Goal: Task Accomplishment & Management: Use online tool/utility

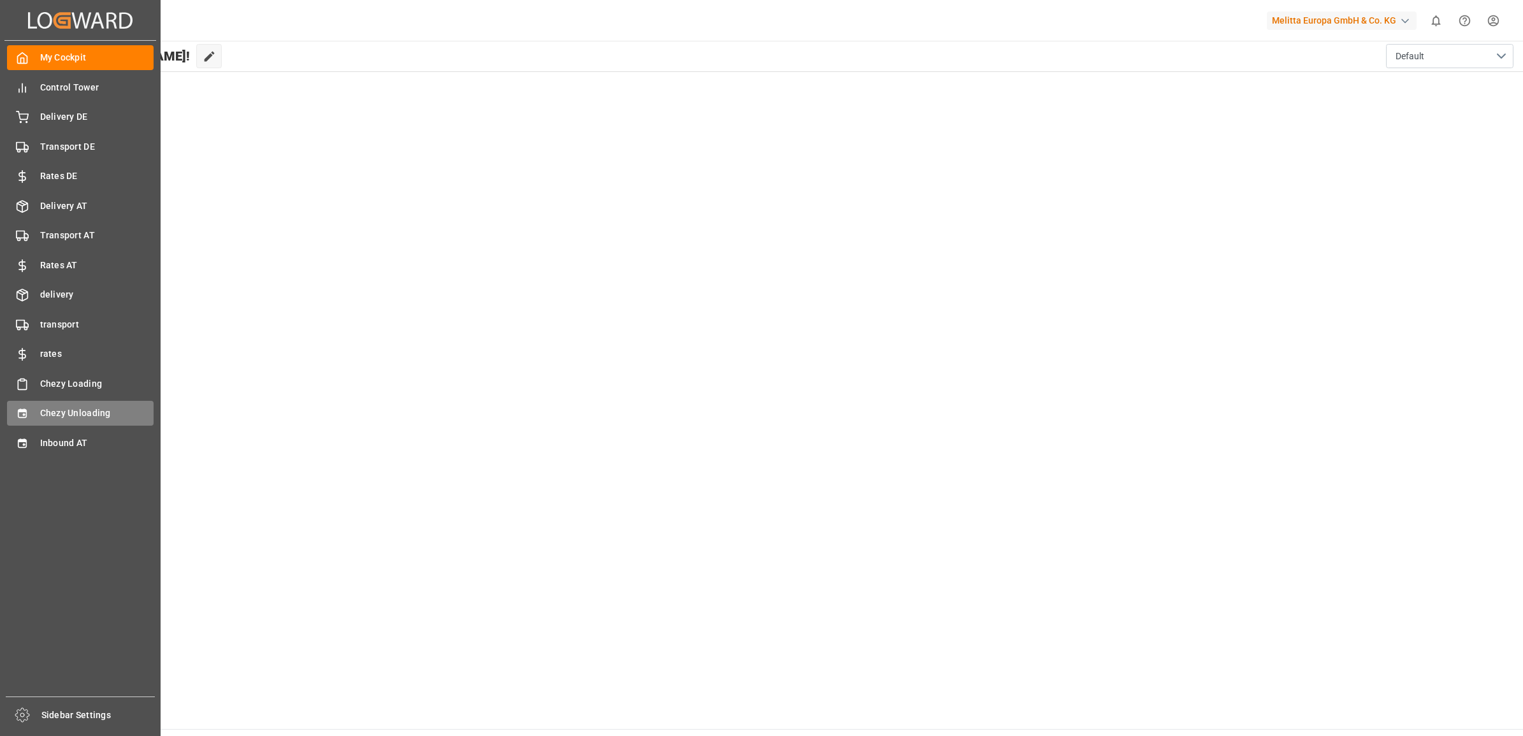
click at [62, 407] on span "Chezy Unloading" at bounding box center [97, 413] width 114 height 13
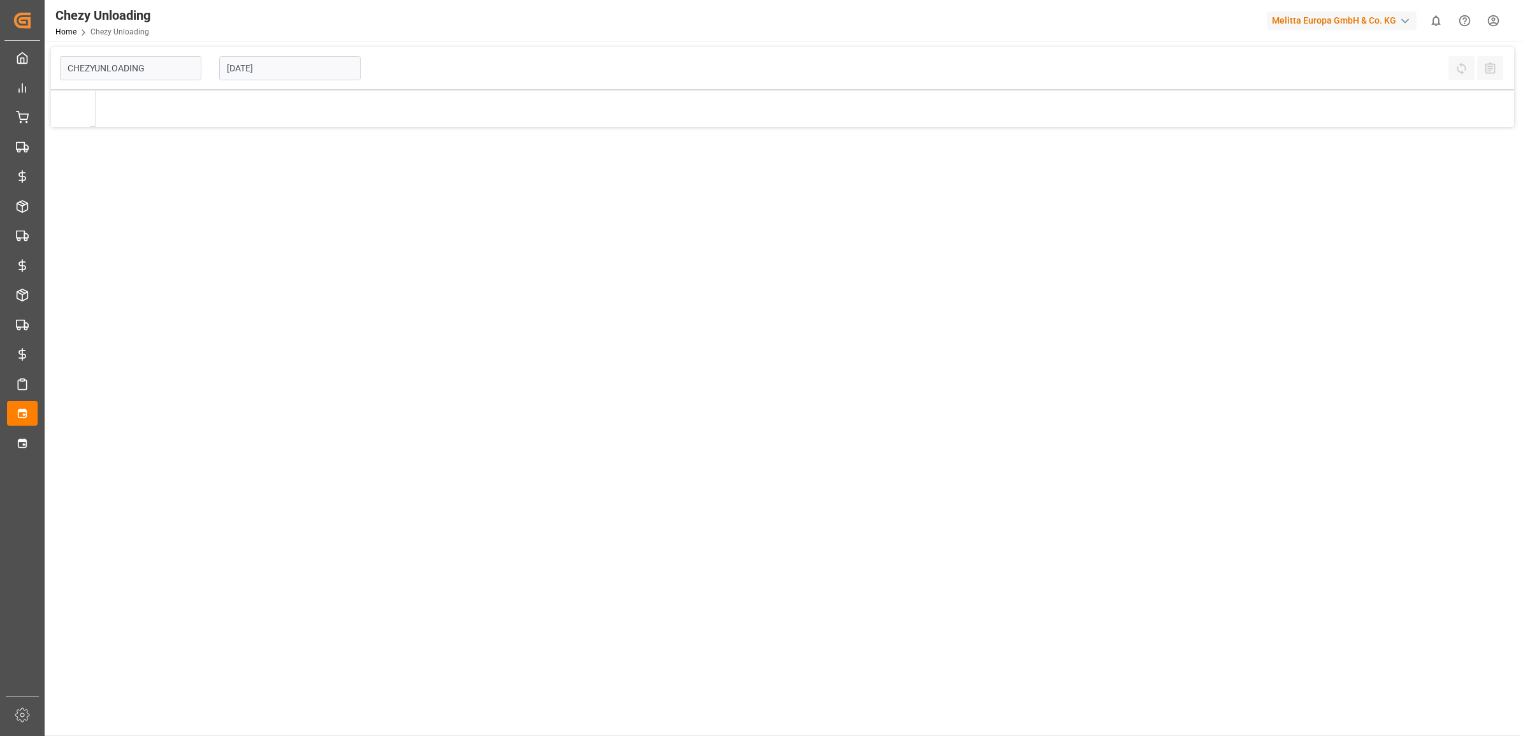
type input "Chezy Unloading"
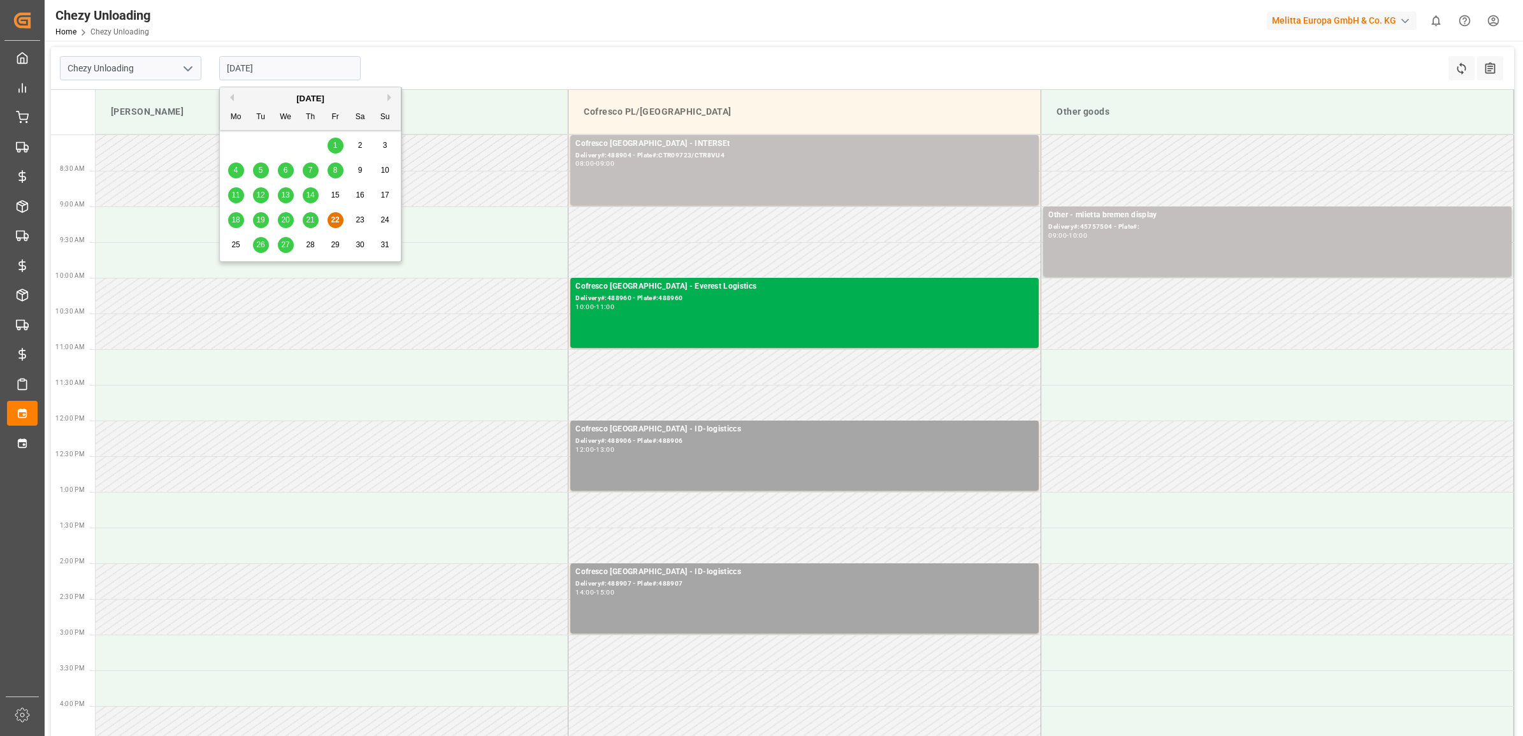
click at [274, 67] on input "[DATE]" at bounding box center [289, 68] width 141 height 24
click at [256, 247] on div "26" at bounding box center [261, 245] width 16 height 15
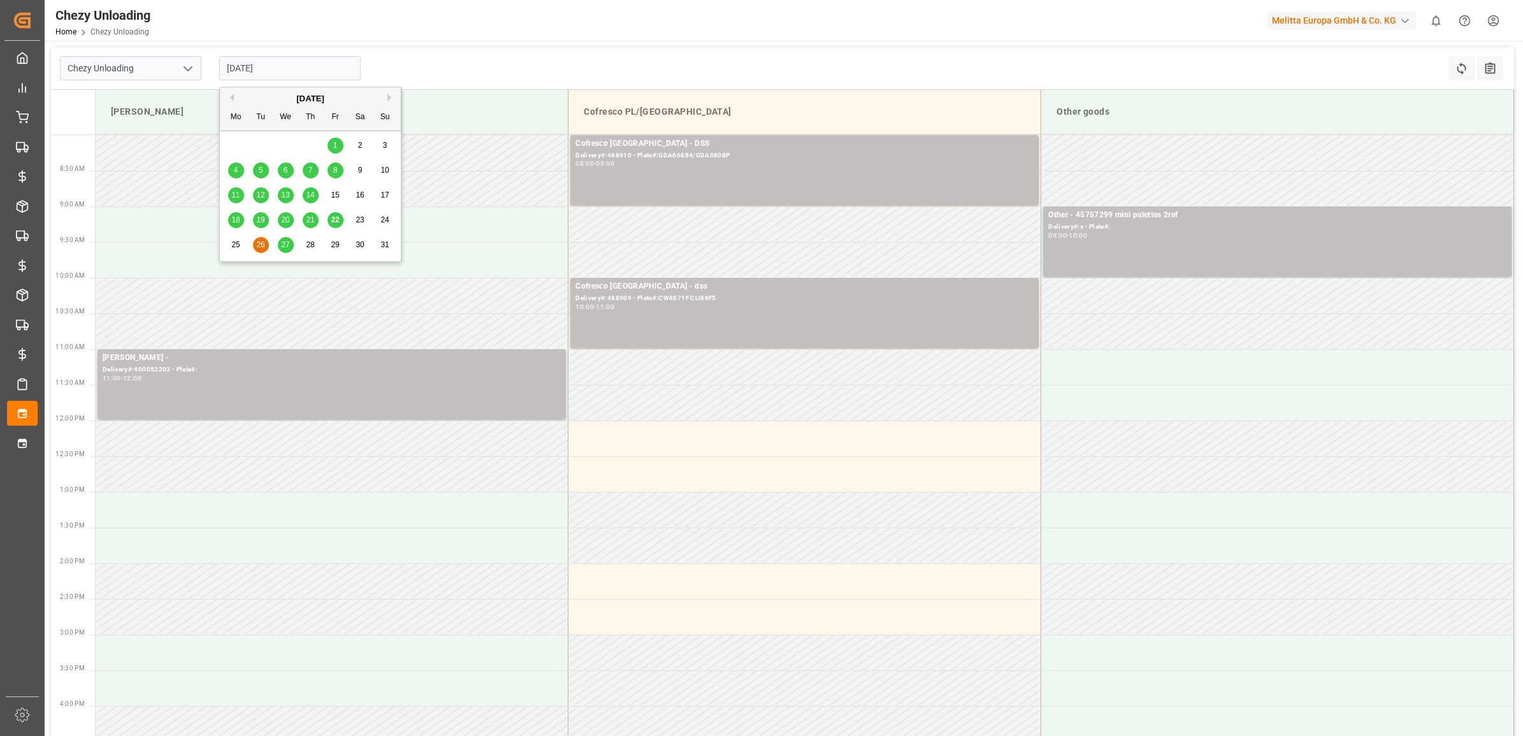
click at [297, 76] on input "[DATE]" at bounding box center [289, 68] width 141 height 24
click at [287, 249] on span "27" at bounding box center [285, 244] width 8 height 9
type input "[DATE]"
